Goal: Task Accomplishment & Management: Use online tool/utility

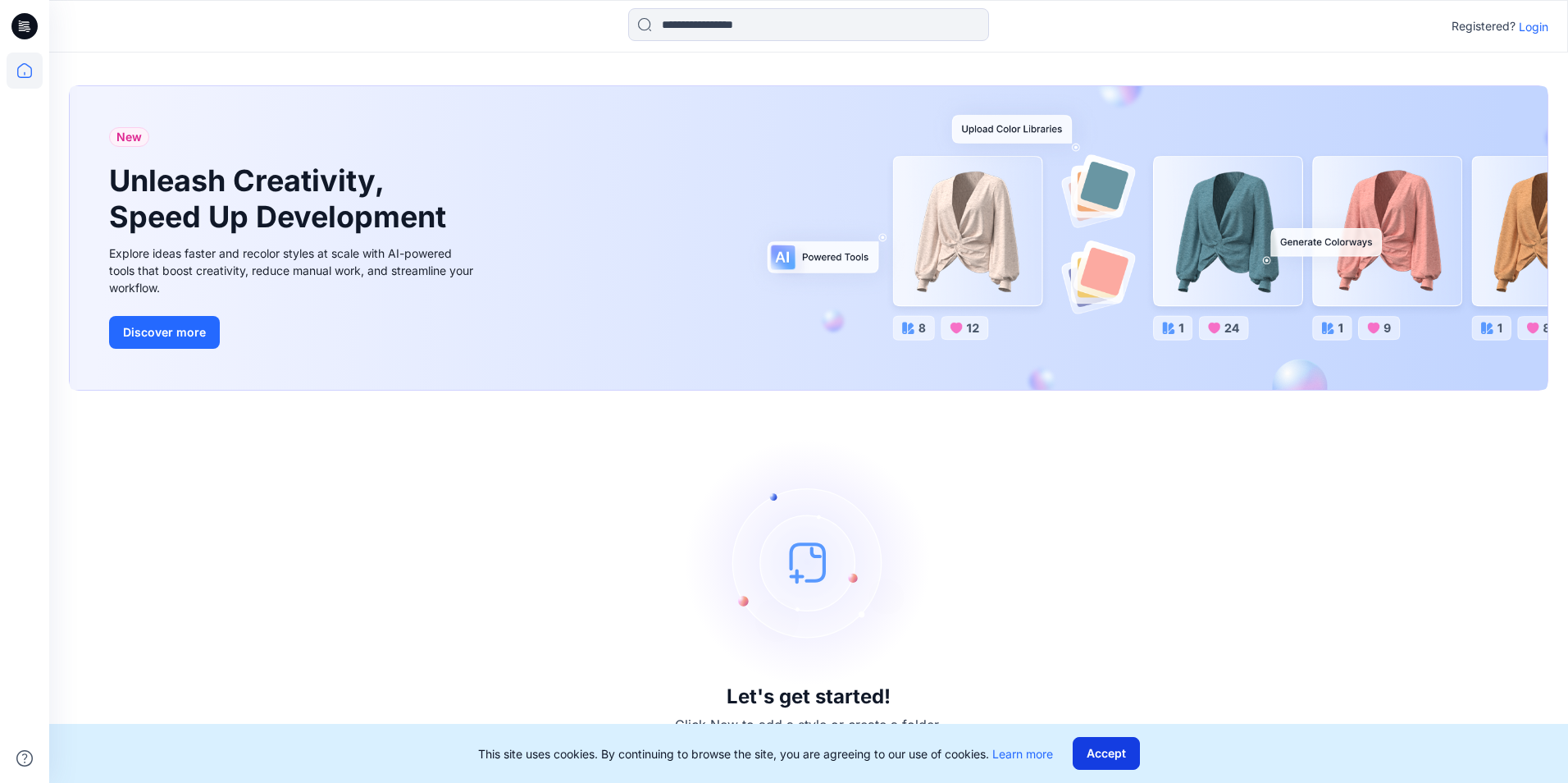
click at [1112, 755] on button "Accept" at bounding box center [1106, 754] width 67 height 33
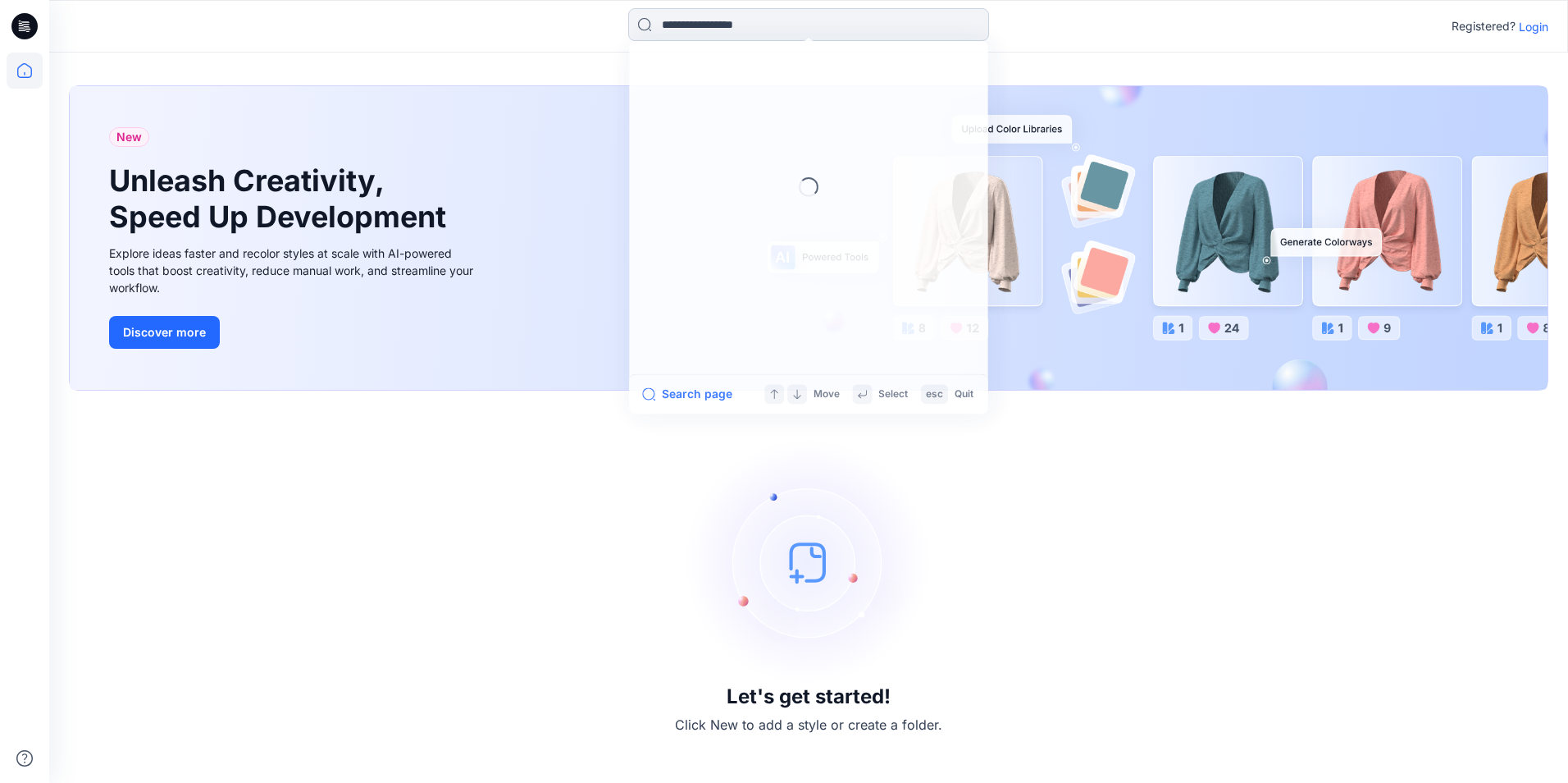
click at [844, 23] on input at bounding box center [808, 25] width 361 height 33
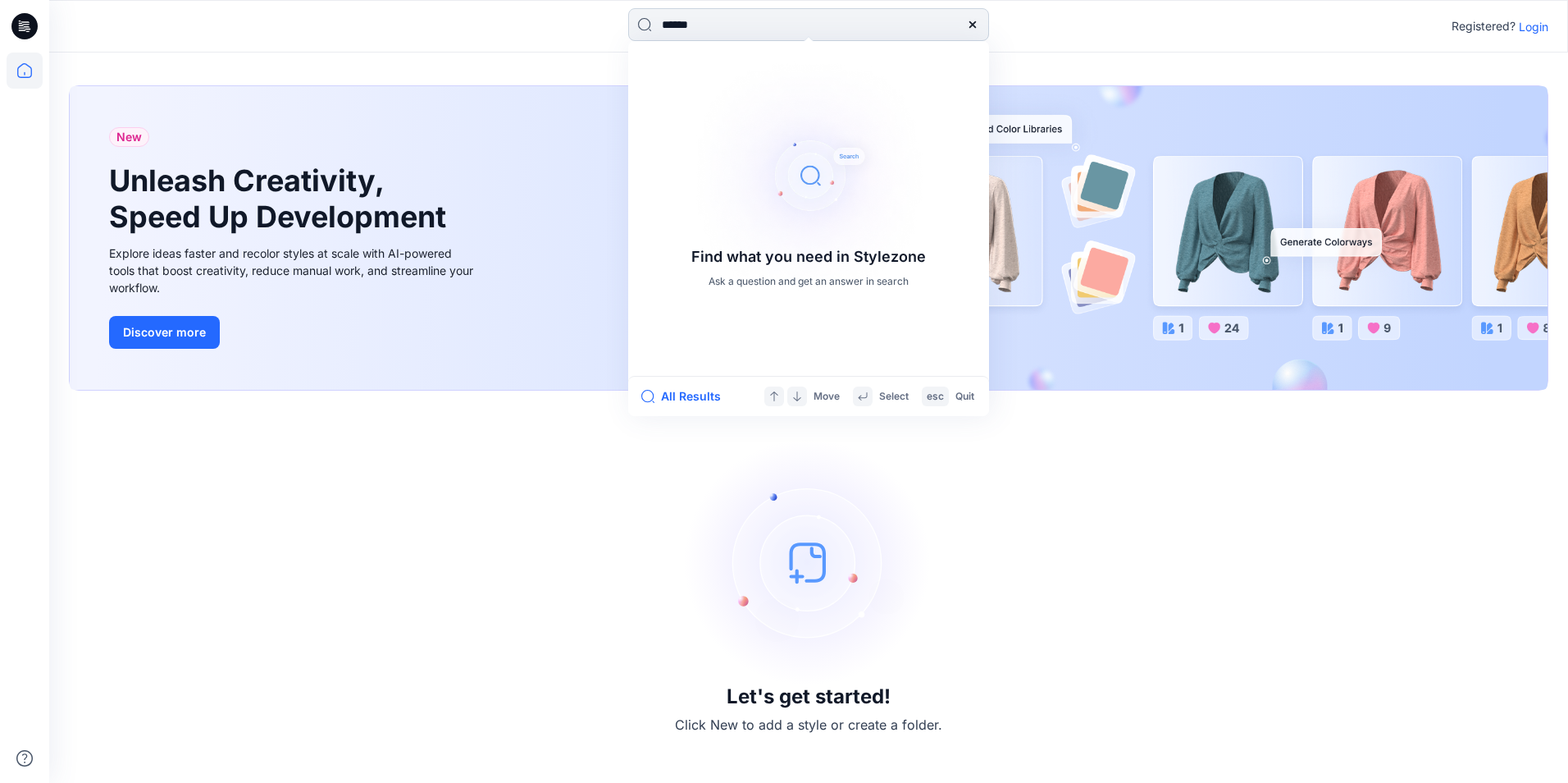
type input "******"
click at [971, 19] on icon at bounding box center [972, 25] width 13 height 13
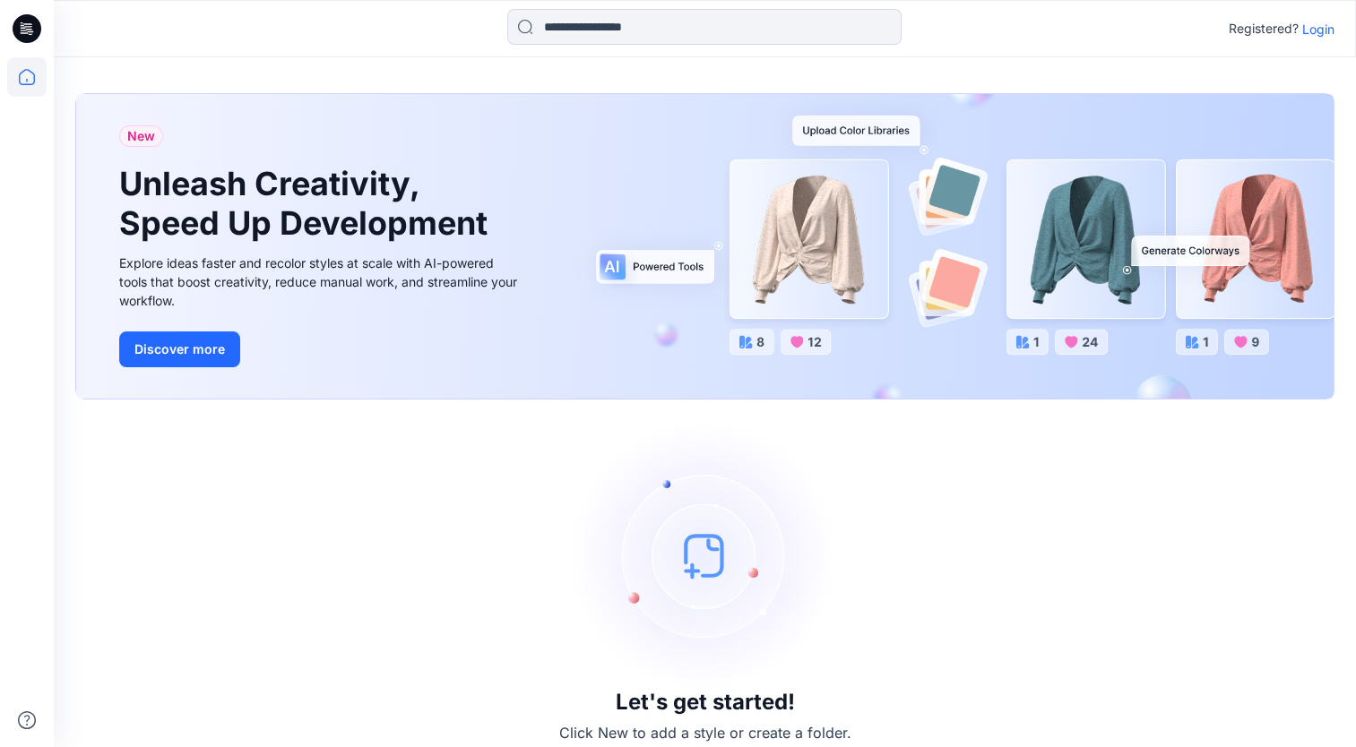
click at [1307, 31] on p "Login" at bounding box center [1318, 29] width 32 height 19
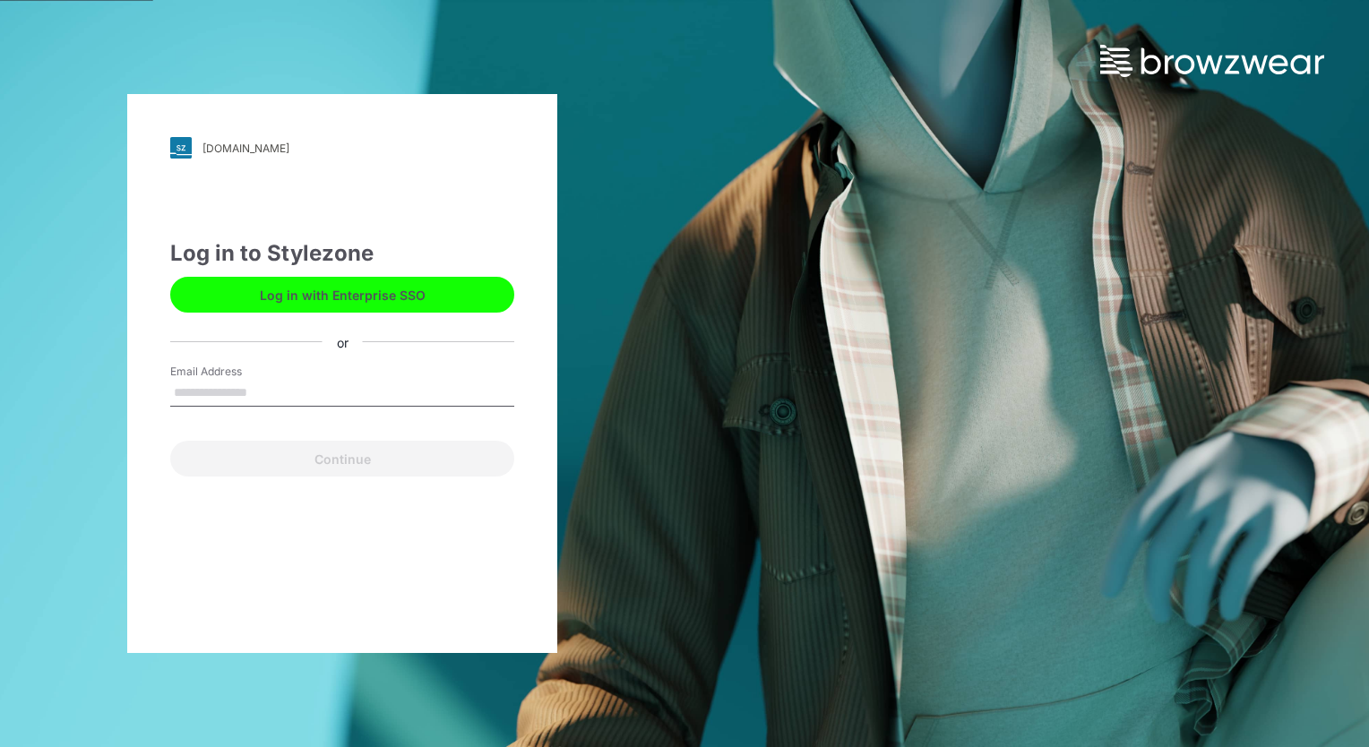
click at [313, 392] on input "Email Address" at bounding box center [342, 393] width 344 height 27
type input "**********"
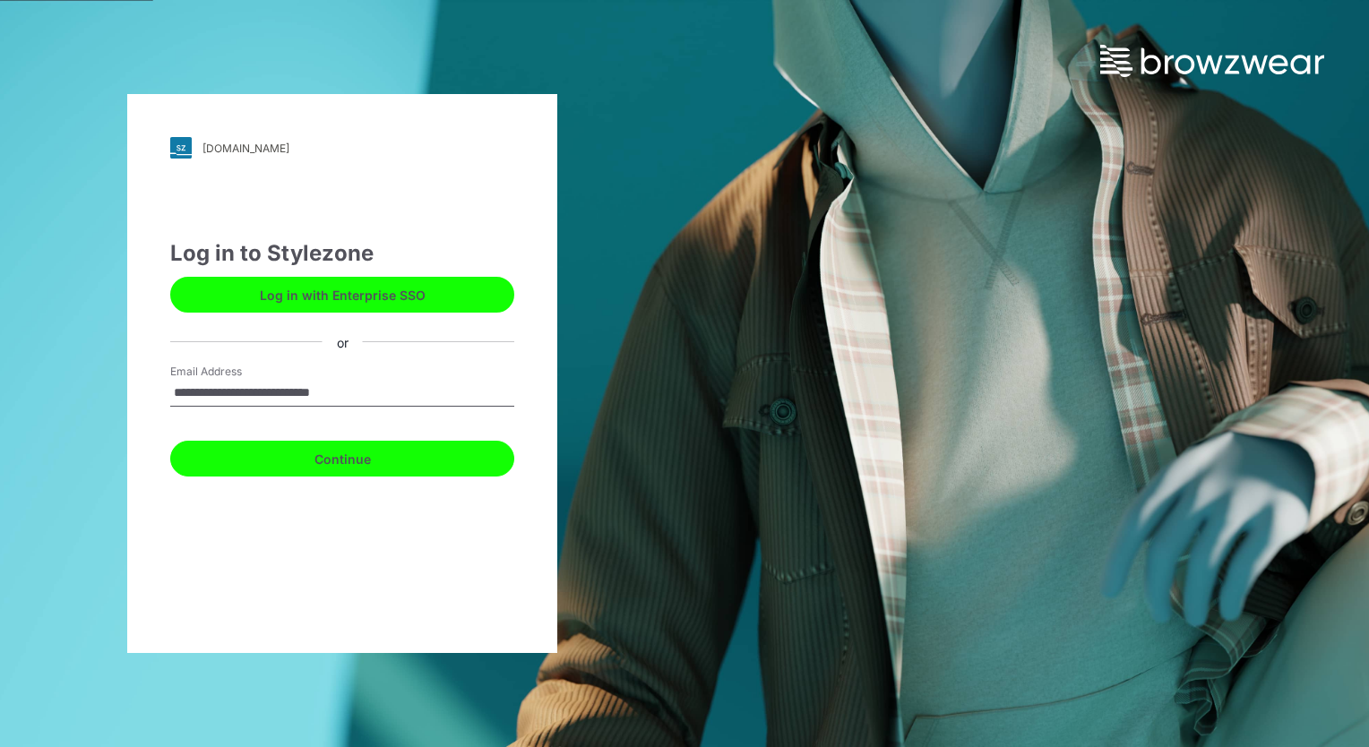
click at [322, 457] on button "Continue" at bounding box center [342, 459] width 344 height 36
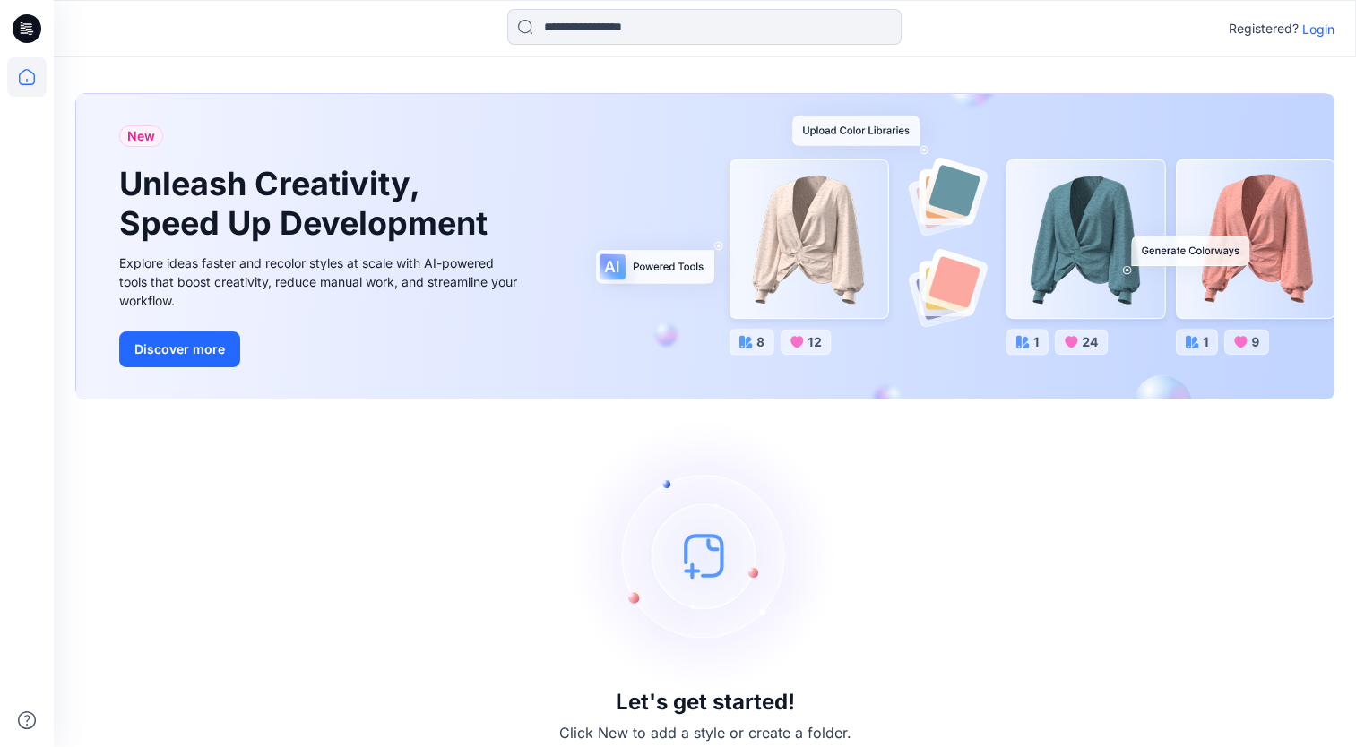
click at [889, 545] on div "Let's get started! Click New to add a style or create a folder." at bounding box center [704, 582] width 1259 height 323
click at [1322, 30] on p "Login" at bounding box center [1318, 29] width 32 height 19
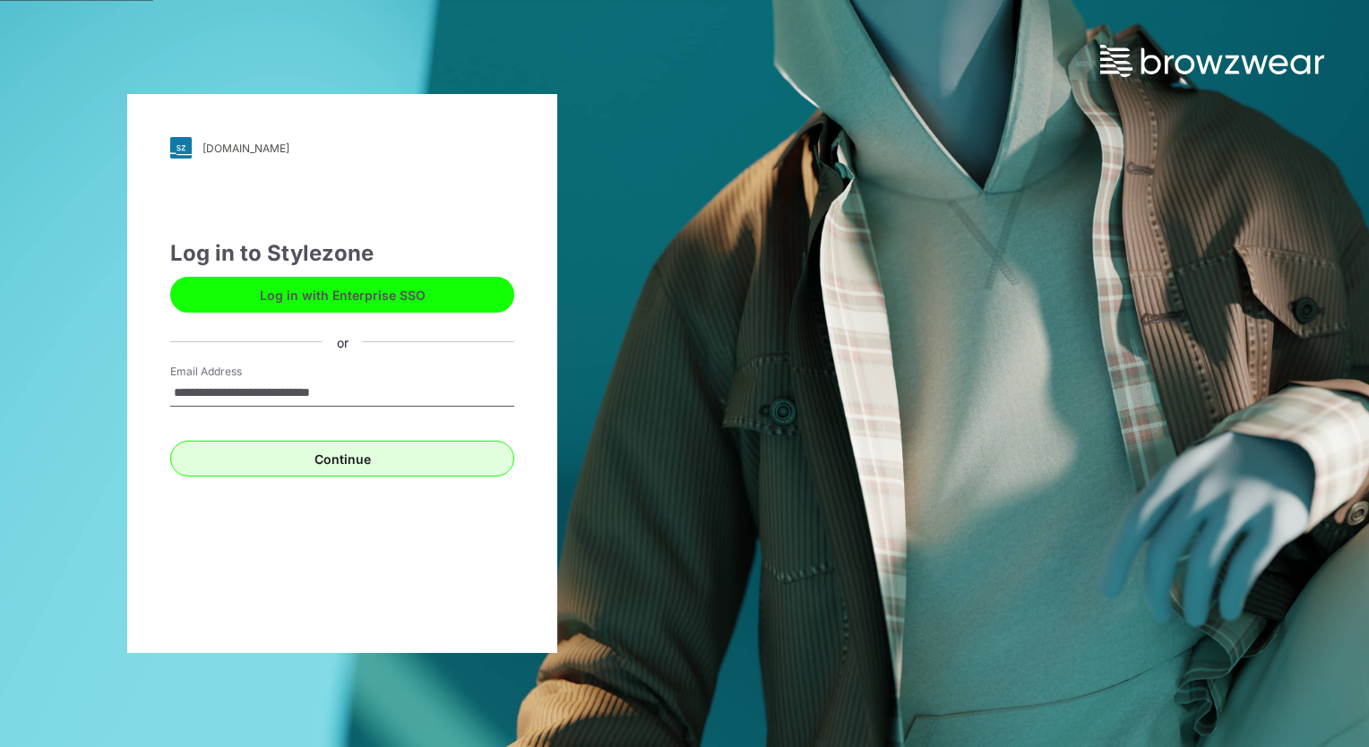
type input "**********"
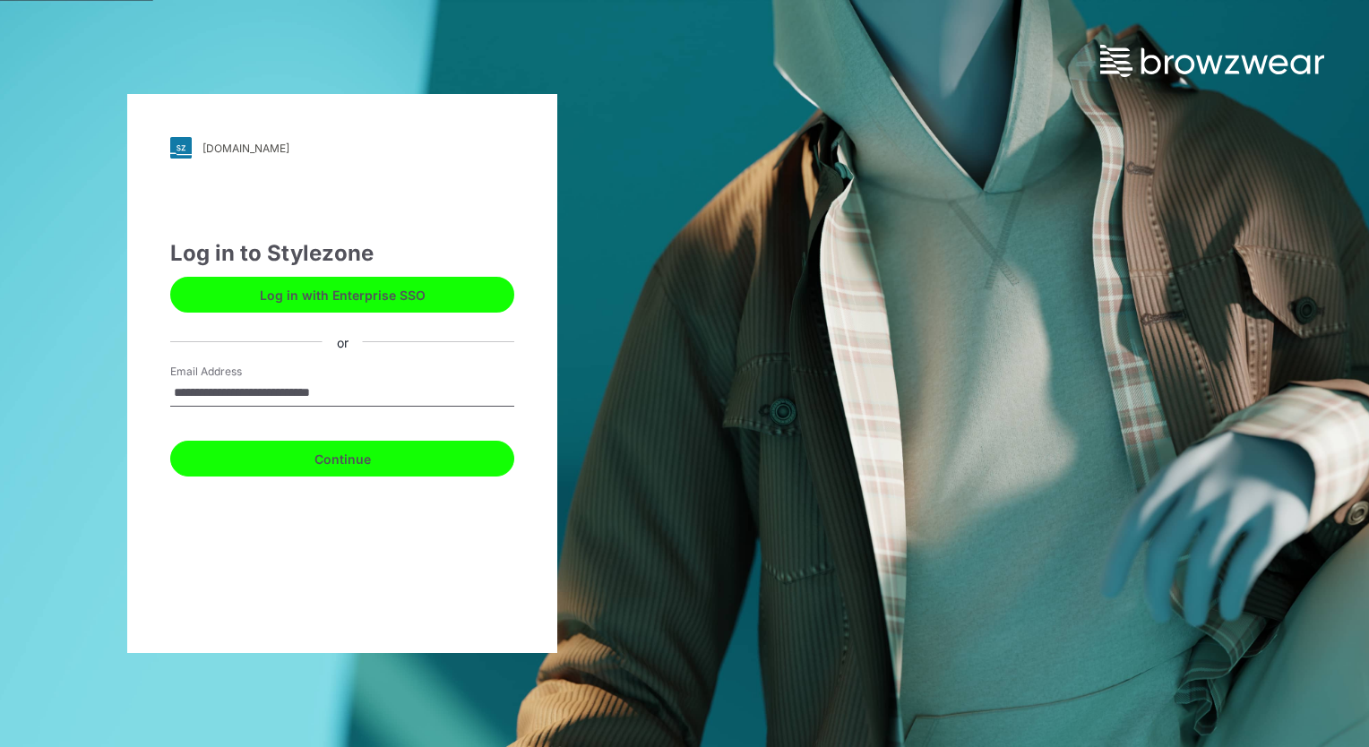
click at [466, 454] on button "Continue" at bounding box center [342, 459] width 344 height 36
click at [276, 461] on button "Continue" at bounding box center [342, 459] width 344 height 36
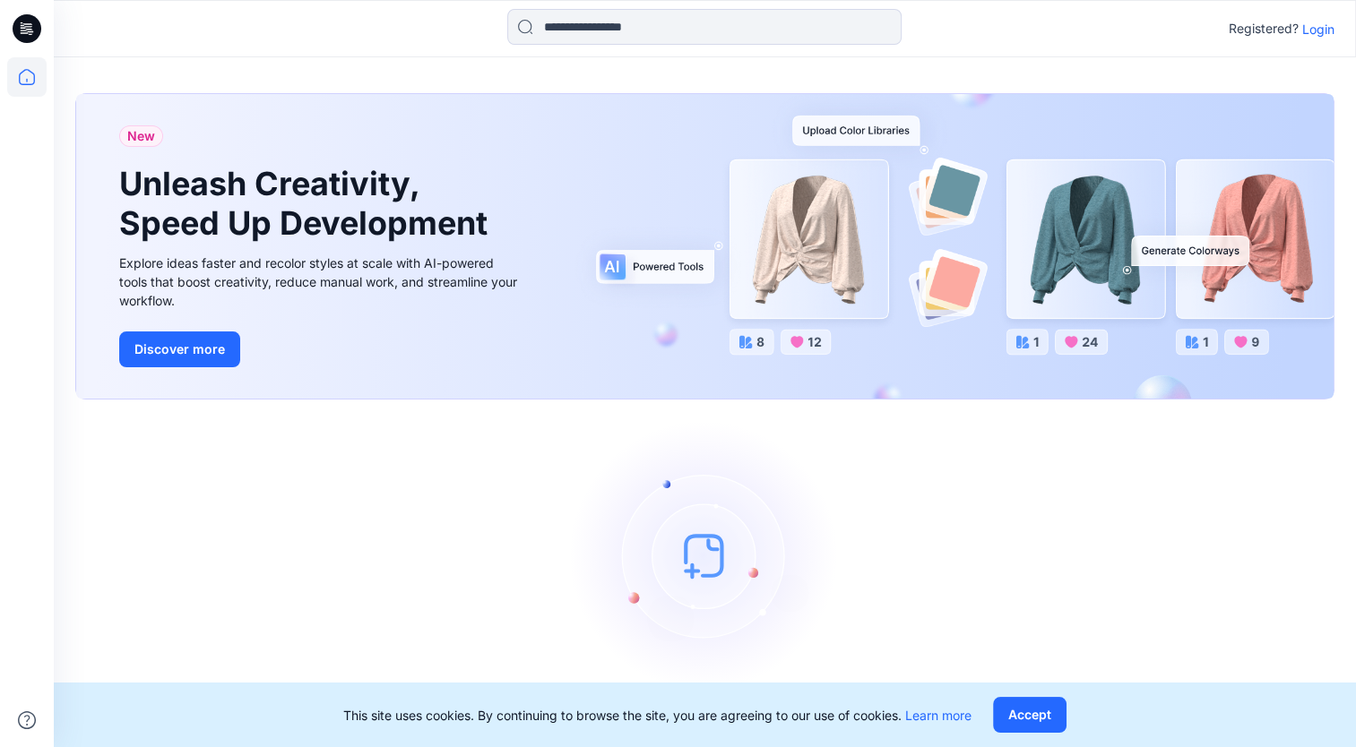
drag, startPoint x: 0, startPoint y: 296, endPoint x: 39, endPoint y: 251, distance: 59.7
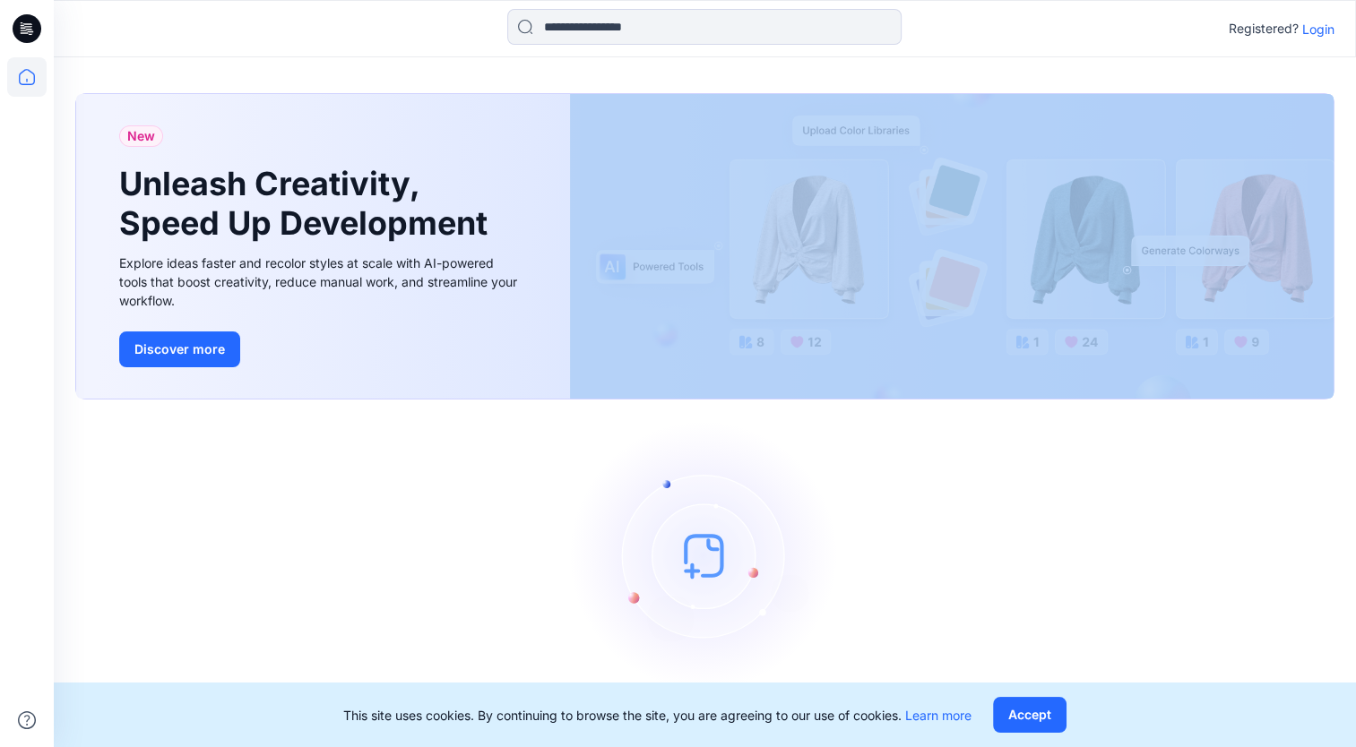
drag, startPoint x: 39, startPoint y: 251, endPoint x: 155, endPoint y: 63, distance: 220.8
click at [151, 67] on div "New Unleash Creativity, Speed Up Development Explore ideas faster and recolor s…" at bounding box center [705, 411] width 1302 height 708
